Goal: Task Accomplishment & Management: Manage account settings

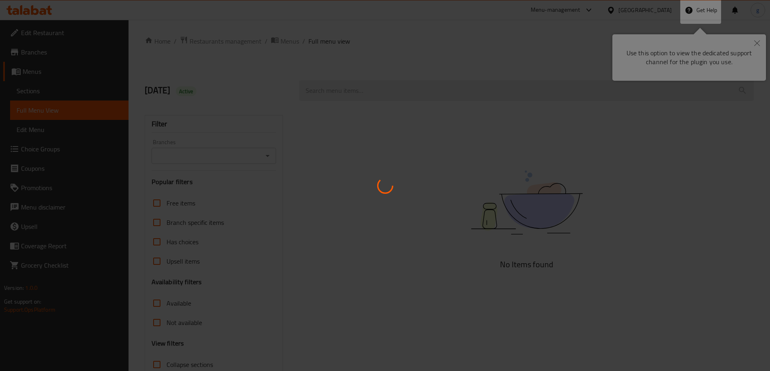
click at [758, 38] on div at bounding box center [385, 185] width 770 height 371
click at [760, 44] on div at bounding box center [385, 185] width 770 height 371
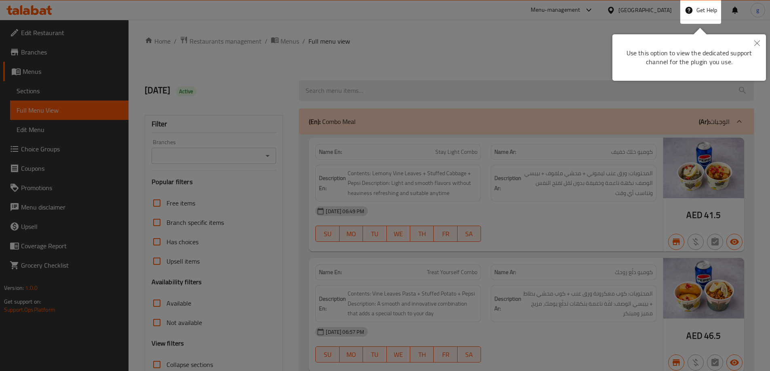
click at [758, 46] on icon "Close" at bounding box center [757, 43] width 6 height 6
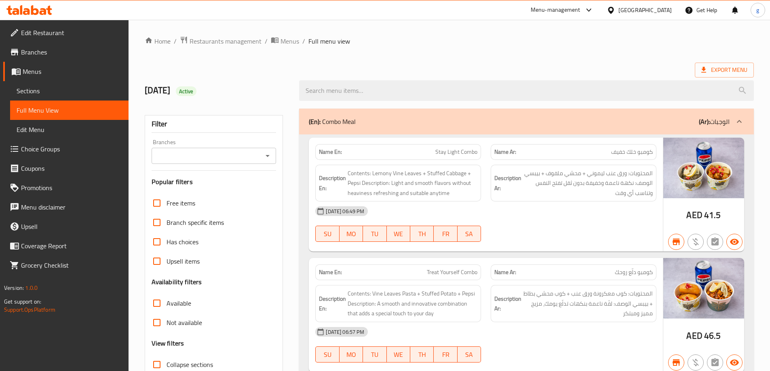
click at [646, 9] on div "United Arab Emirates" at bounding box center [644, 10] width 53 height 9
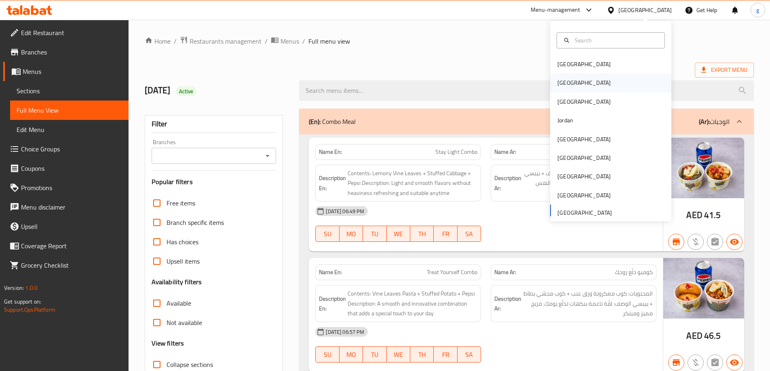
click at [559, 78] on div "[GEOGRAPHIC_DATA]" at bounding box center [583, 82] width 53 height 9
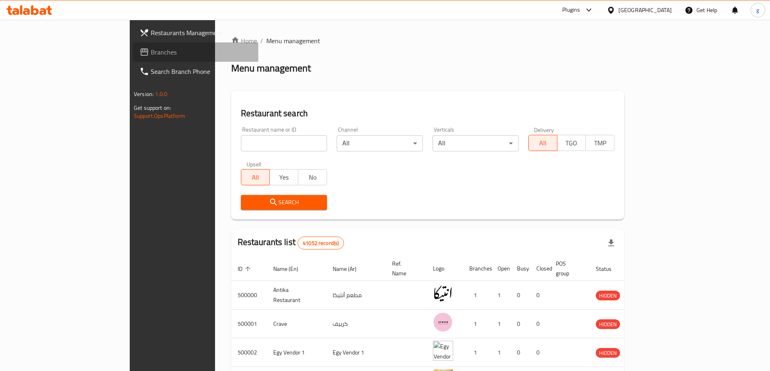
click at [151, 51] on span "Branches" at bounding box center [201, 52] width 101 height 10
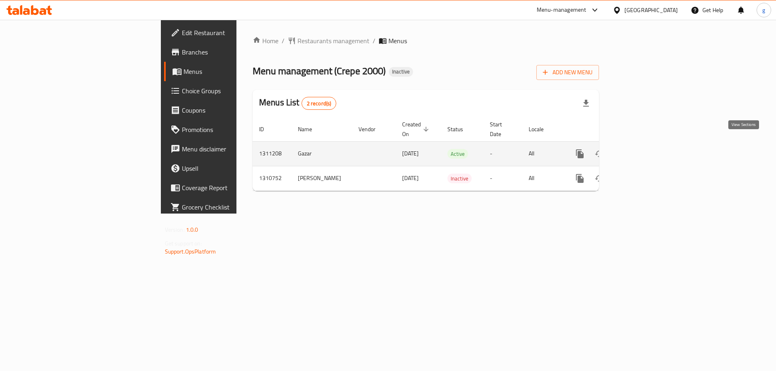
click at [642, 150] on icon "enhanced table" at bounding box center [637, 153] width 7 height 7
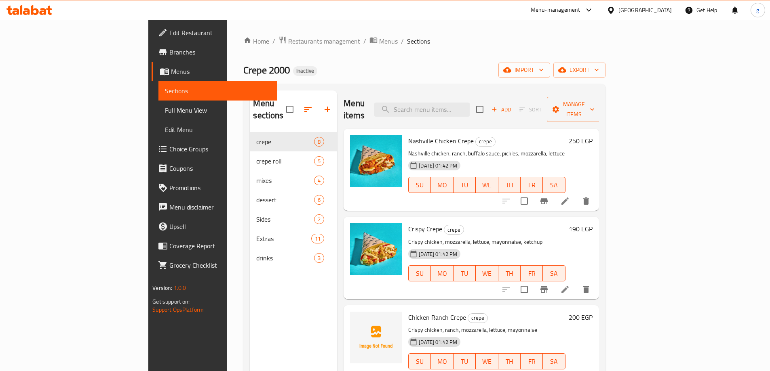
click at [570, 196] on icon at bounding box center [565, 201] width 10 height 10
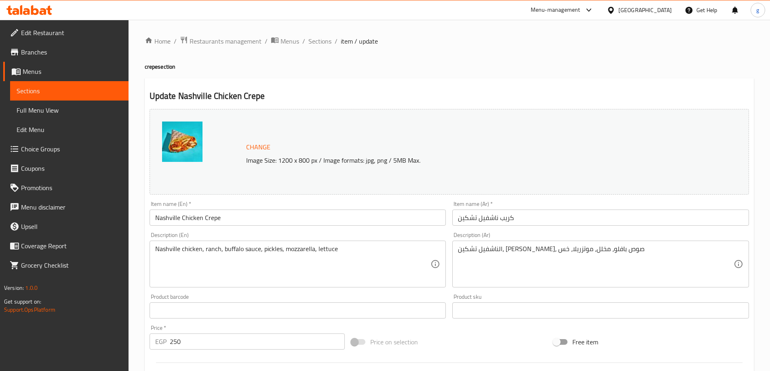
click at [38, 94] on span "Sections" at bounding box center [69, 91] width 105 height 10
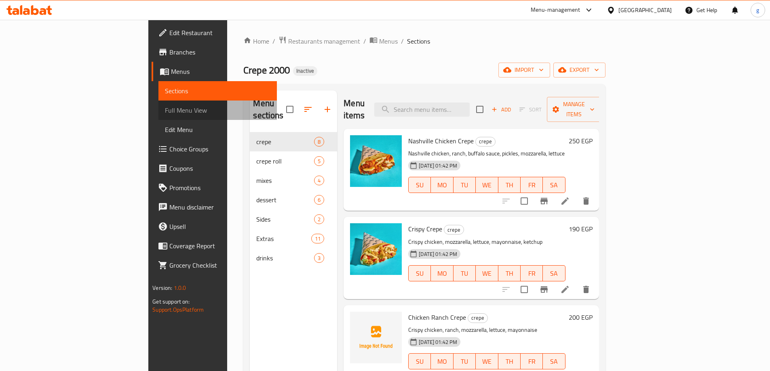
click at [165, 113] on span "Full Menu View" at bounding box center [217, 110] width 105 height 10
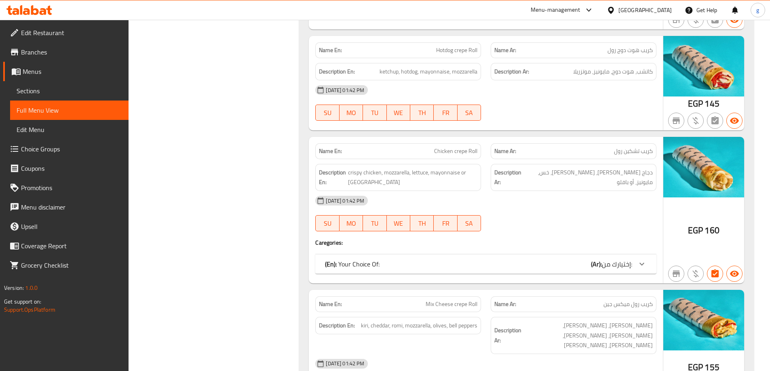
scroll to position [1243, 0]
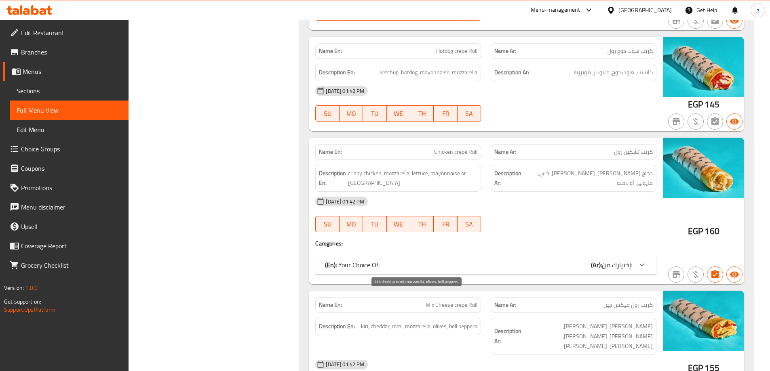
click at [464, 322] on span "kiri, cheddar, romi, mozzarella, olives, bell peppers" at bounding box center [419, 327] width 116 height 10
drag, startPoint x: 449, startPoint y: 297, endPoint x: 483, endPoint y: 298, distance: 33.9
click at [483, 313] on div "Description En: kiri, cheddar, romi, mozzarella, olives, bell peppers" at bounding box center [397, 336] width 175 height 47
copy span "bell peppers"
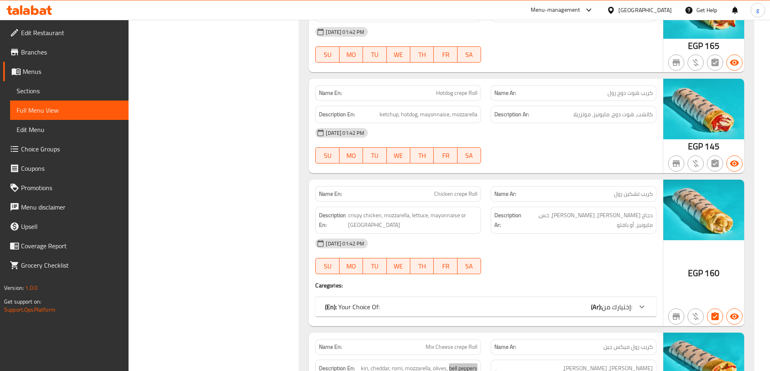
scroll to position [1203, 0]
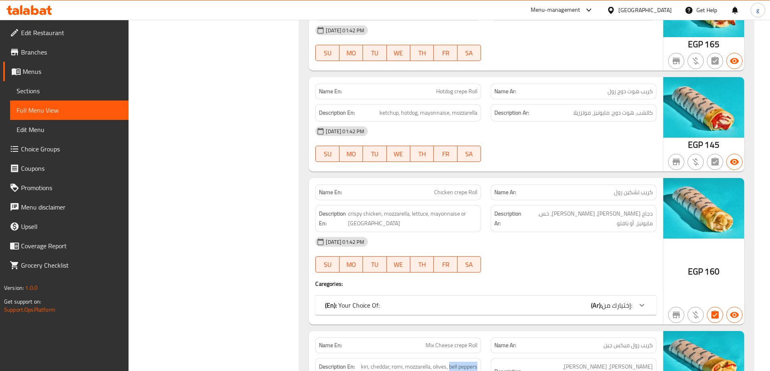
click at [618, 299] on span "إختيارك من:" at bounding box center [617, 305] width 30 height 12
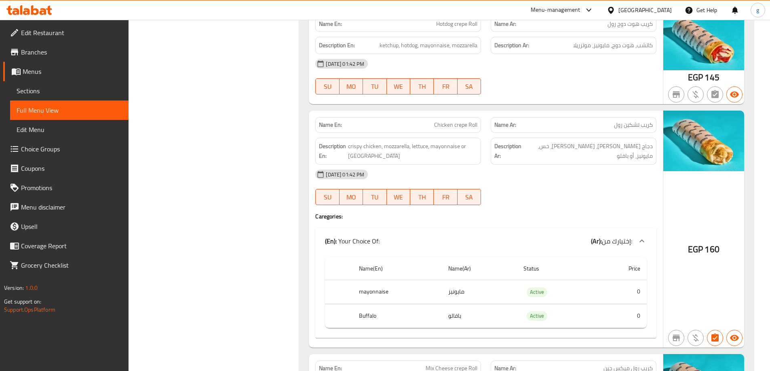
scroll to position [1284, 0]
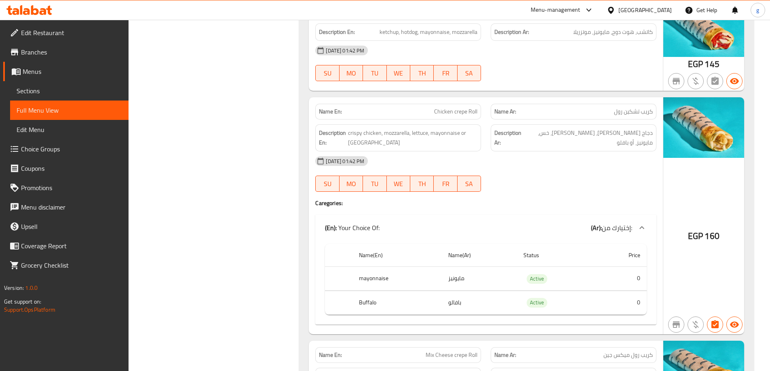
click at [636, 218] on div at bounding box center [641, 227] width 19 height 19
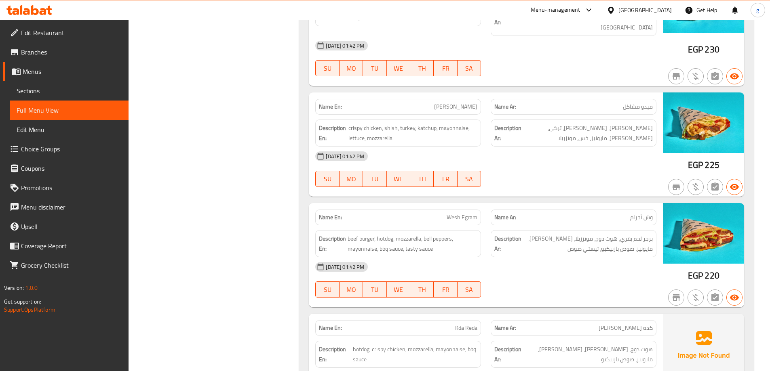
scroll to position [1688, 0]
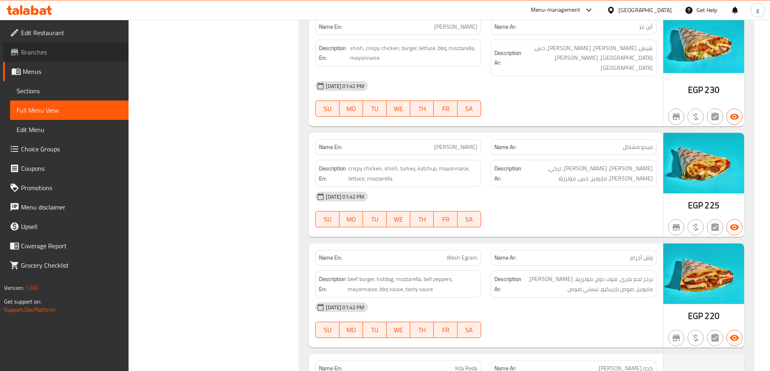
click at [34, 55] on span "Branches" at bounding box center [71, 52] width 101 height 10
